Goal: Task Accomplishment & Management: Manage account settings

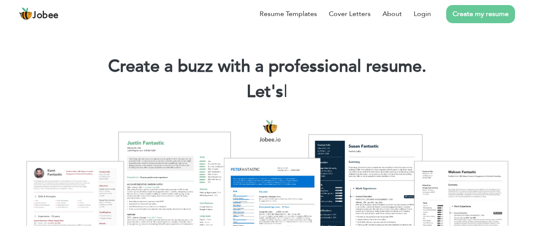
click at [259, 25] on div "Resume Templates Cover Letters About Login Create my resume" at bounding box center [267, 14] width 496 height 22
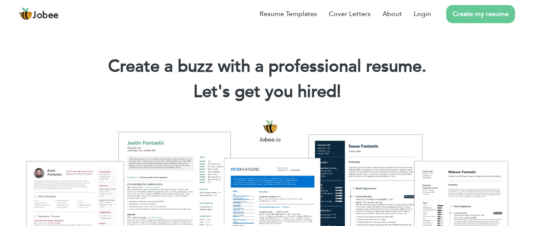
click at [252, 25] on div "Resume Templates Cover Letters About Login Create my resume" at bounding box center [267, 14] width 496 height 22
click at [317, 19] on link "Resume Templates" at bounding box center [288, 14] width 57 height 10
click at [490, 23] on link "Create my resume" at bounding box center [480, 14] width 69 height 18
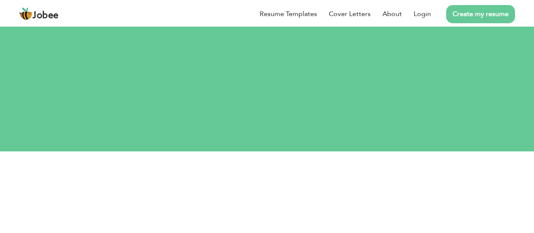
click at [481, 17] on link "Create my resume" at bounding box center [480, 14] width 69 height 18
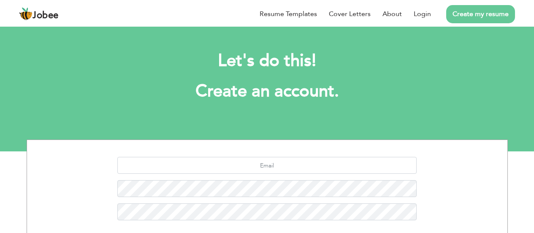
click at [481, 17] on link "Create my resume" at bounding box center [480, 14] width 69 height 18
click at [275, 80] on h1 "Create an account." at bounding box center [267, 91] width 456 height 22
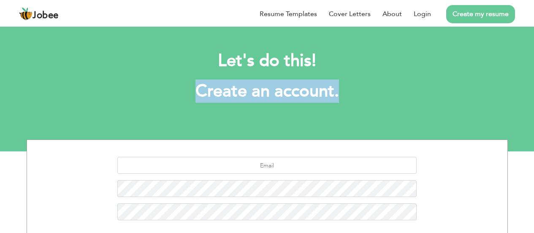
click at [275, 80] on h1 "Create an account." at bounding box center [267, 91] width 456 height 22
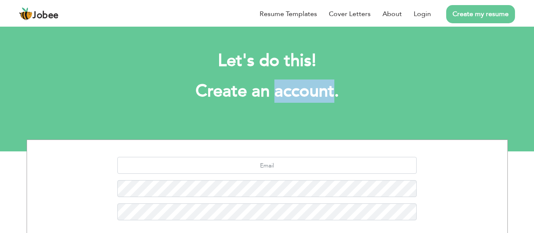
click at [275, 80] on h1 "Create an account." at bounding box center [267, 91] width 456 height 22
click at [266, 59] on h2 "Let's do this!" at bounding box center [267, 61] width 456 height 22
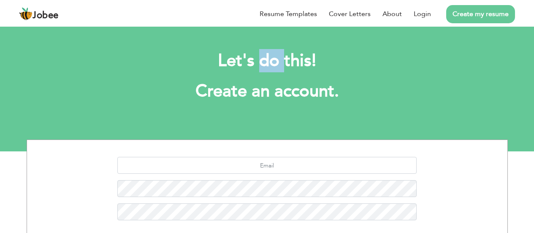
click at [266, 59] on h2 "Let's do this!" at bounding box center [267, 61] width 456 height 22
click at [480, 14] on link "Create my resume" at bounding box center [480, 14] width 69 height 18
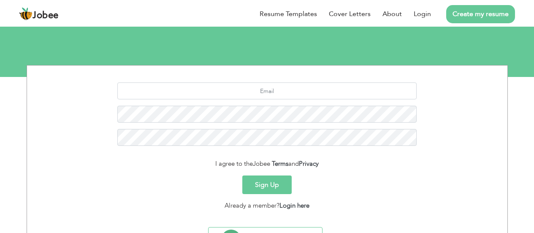
scroll to position [118, 0]
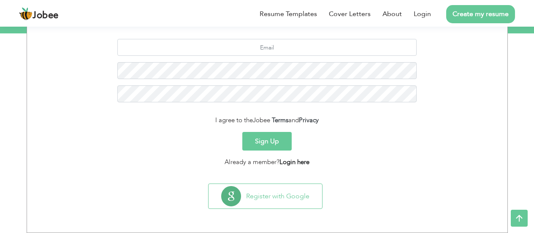
click at [299, 161] on link "Login here" at bounding box center [295, 162] width 30 height 8
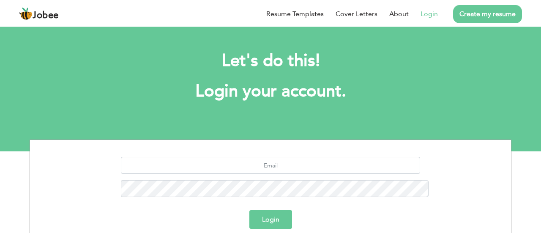
click at [276, 25] on div "Resume Templates Cover Letters About Login Create my resume" at bounding box center [270, 14] width 503 height 22
click at [277, 157] on input "text" at bounding box center [270, 165] width 299 height 17
type input "muhammaduzairr102@gmail.com"
click at [271, 210] on button "Login" at bounding box center [270, 219] width 43 height 19
